Goal: Information Seeking & Learning: Learn about a topic

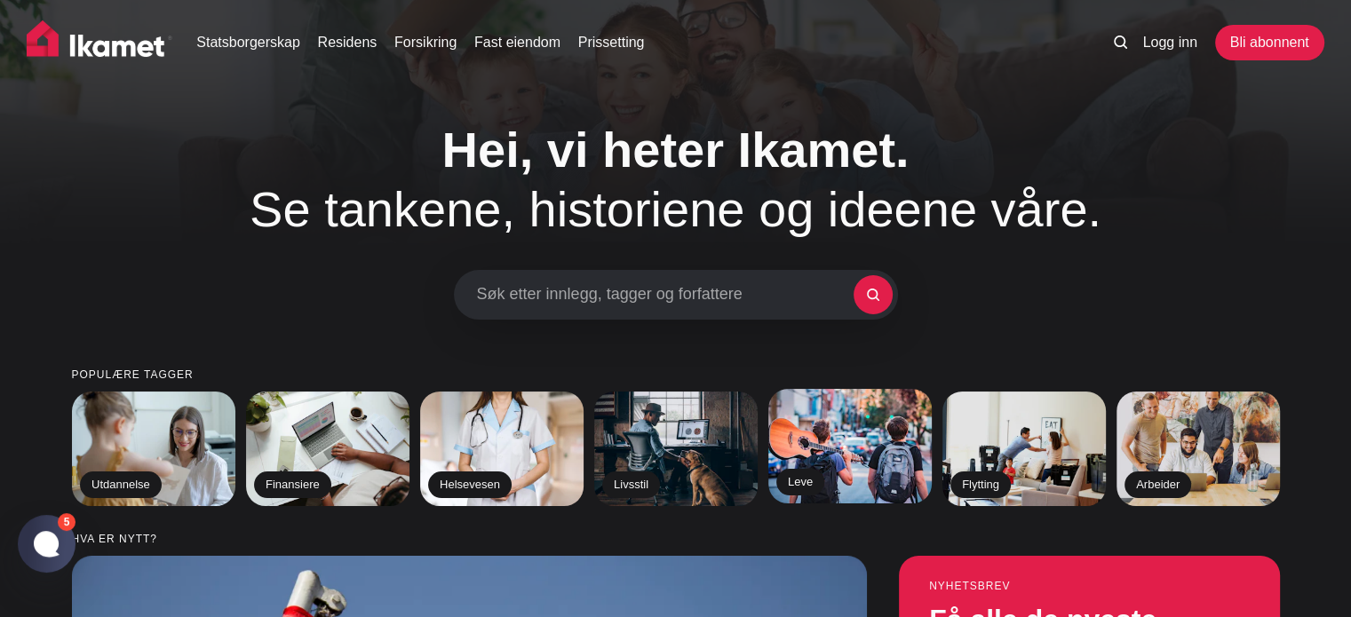
click at [874, 462] on img at bounding box center [849, 446] width 167 height 116
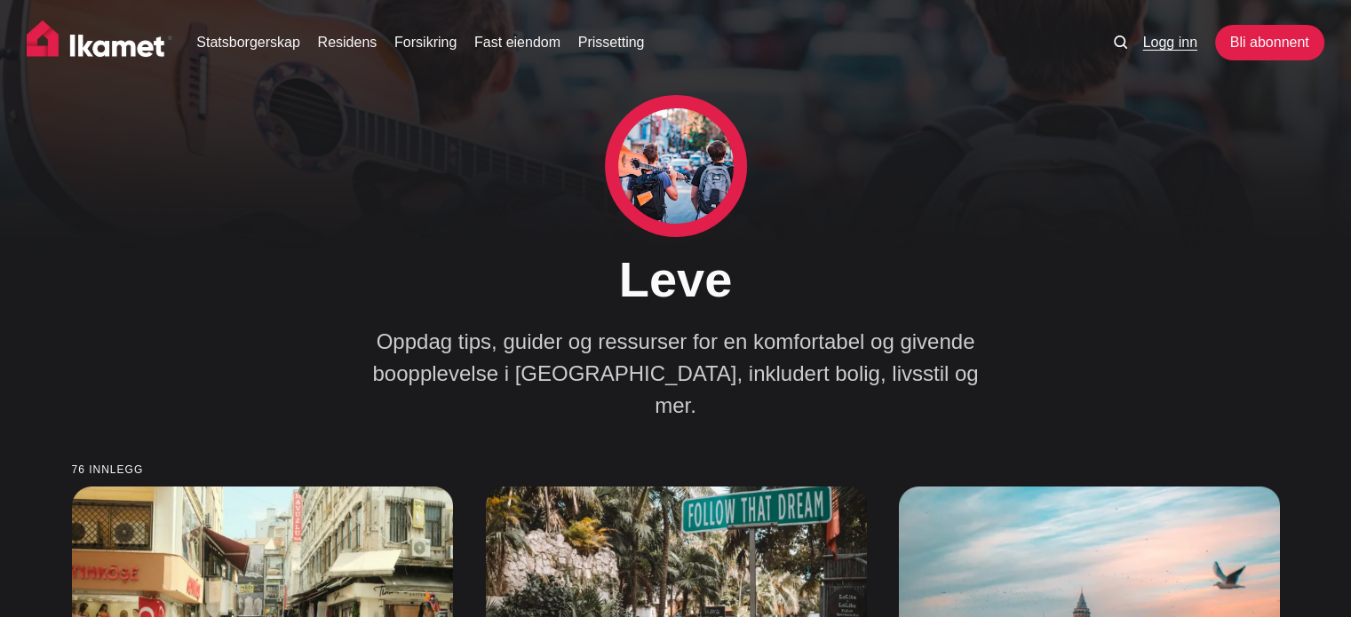
click at [1165, 45] on font "Logg inn" at bounding box center [1169, 42] width 54 height 15
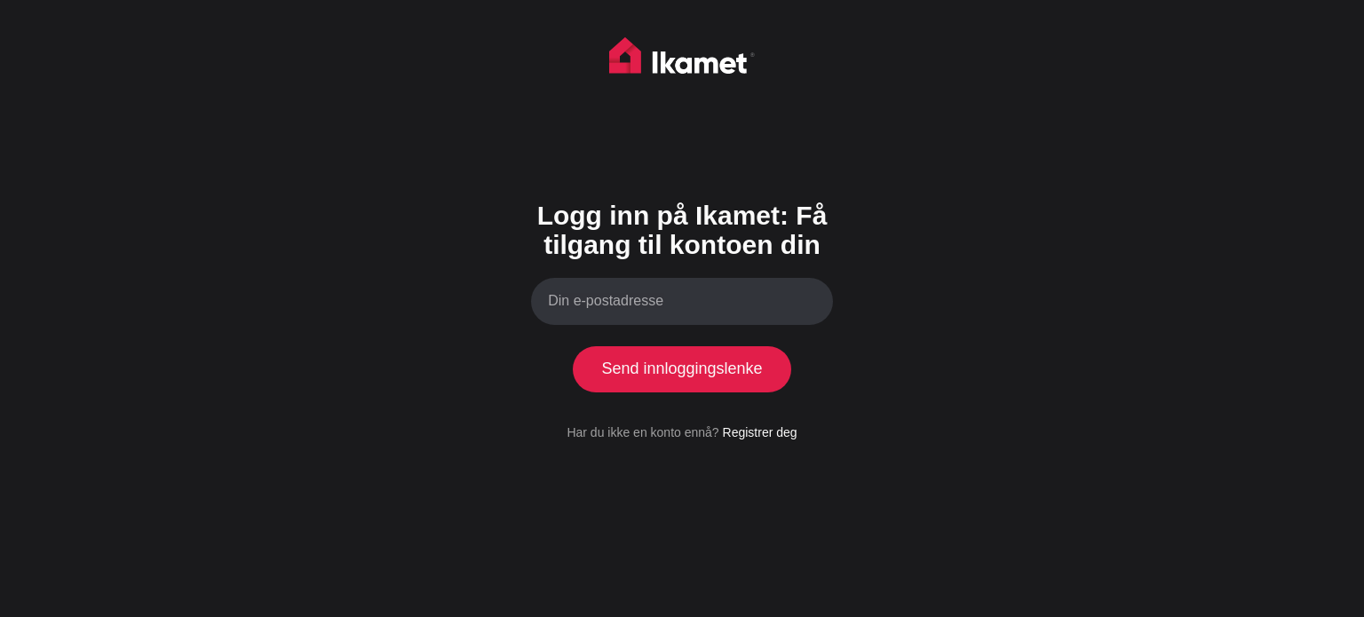
click at [705, 313] on input "Din e-postadresse" at bounding box center [682, 301] width 302 height 47
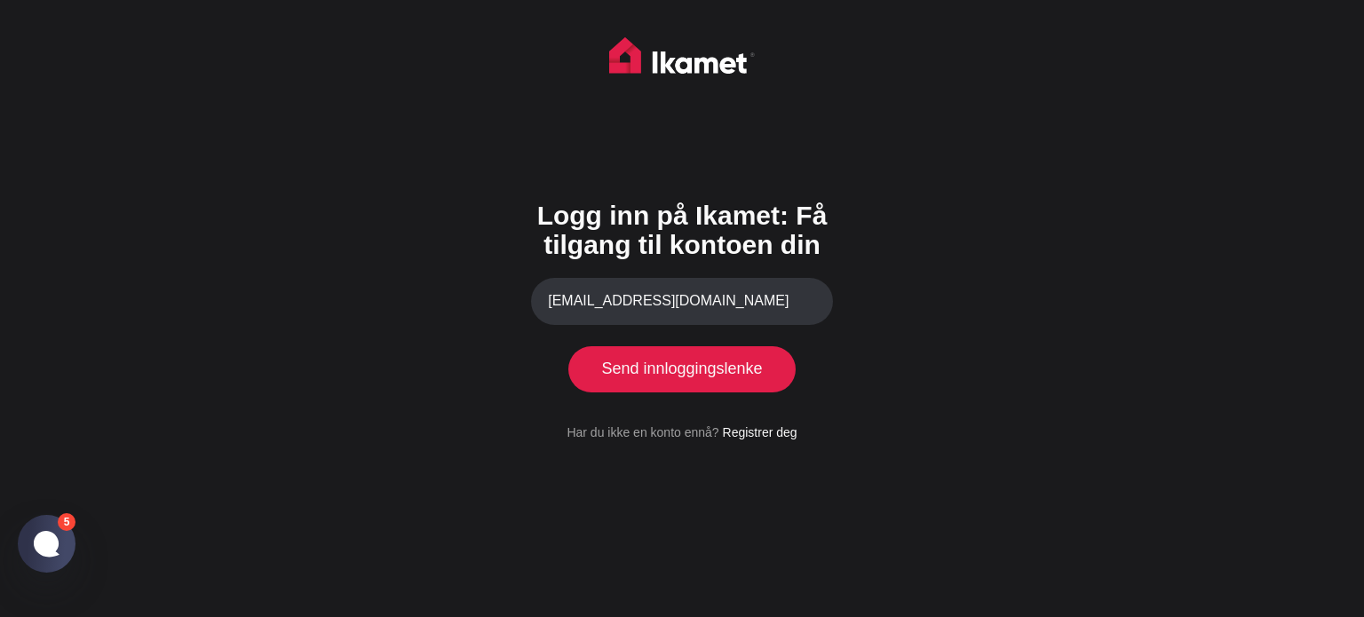
type input "inger67@gmail.com"
click at [693, 368] on font "Send innloggingslenke" at bounding box center [681, 369] width 161 height 18
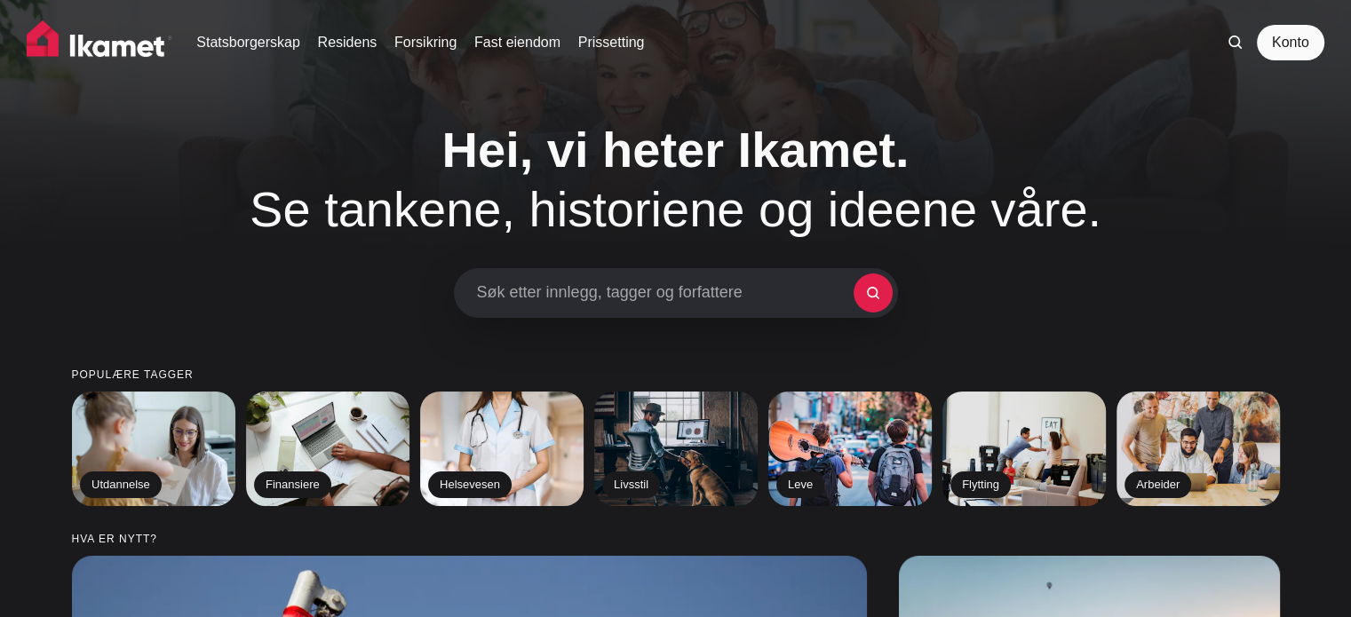
click at [504, 296] on font "Søk etter innlegg, tagger og forfattere" at bounding box center [610, 292] width 266 height 18
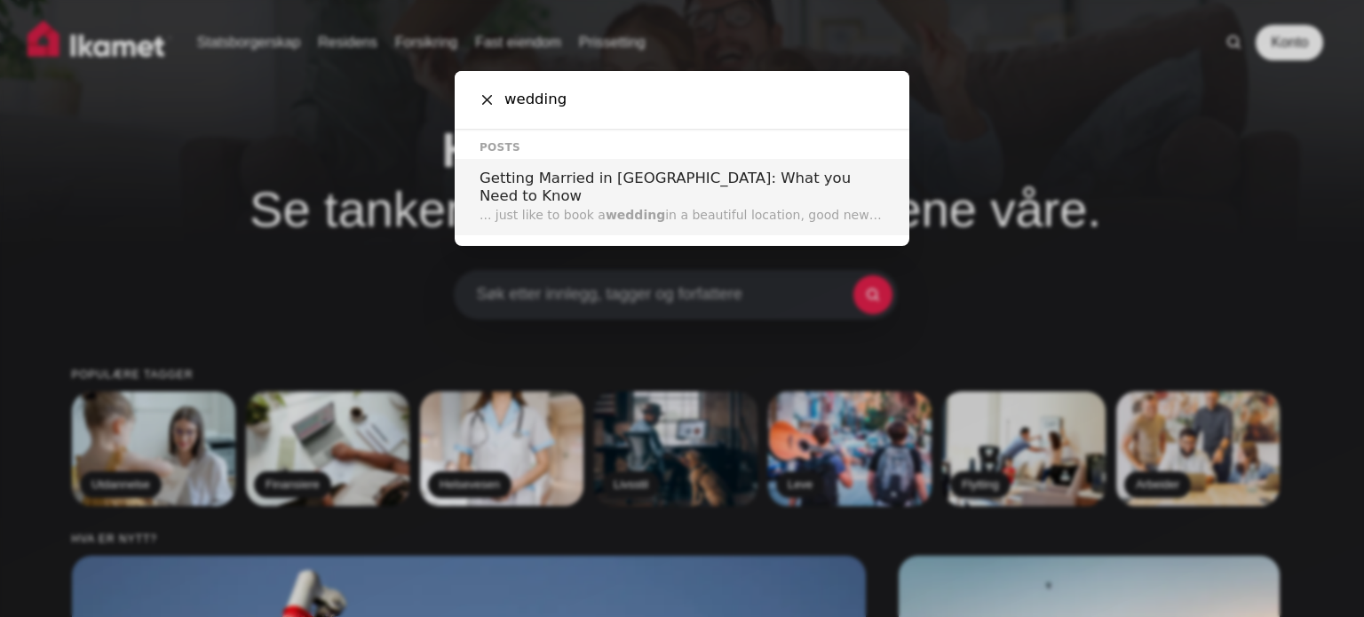
type input "wedding"
click at [743, 176] on h2 "Getting Married in [GEOGRAPHIC_DATA]: What you Need to Know" at bounding box center [682, 188] width 405 height 36
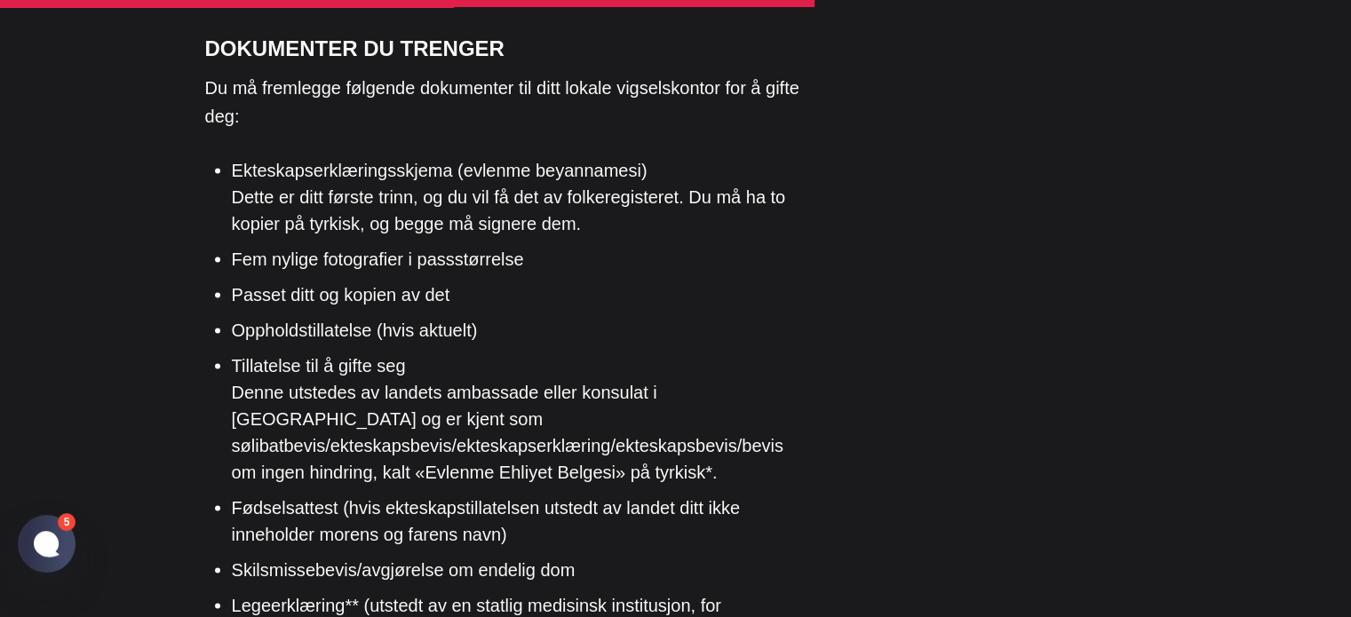
scroll to position [3286, 0]
